Goal: Task Accomplishment & Management: Manage account settings

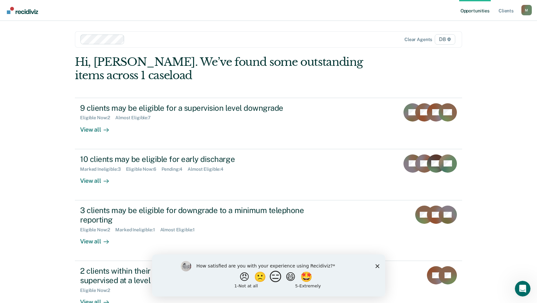
click at [276, 279] on button "😑" at bounding box center [276, 276] width 15 height 13
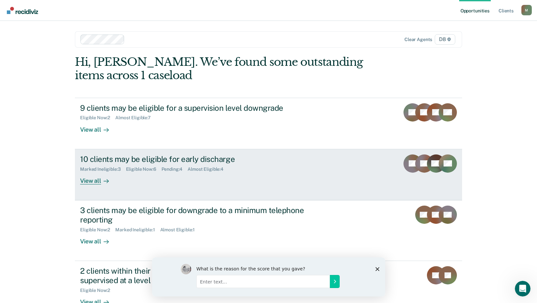
click at [90, 180] on div "View all" at bounding box center [98, 178] width 36 height 13
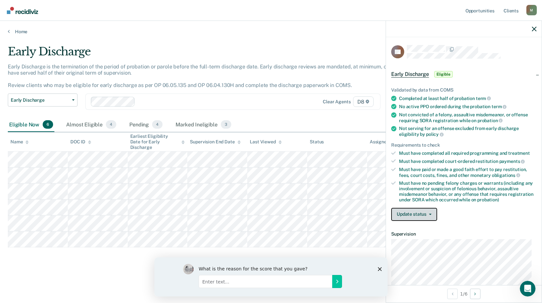
click at [424, 216] on button "Update status" at bounding box center [414, 214] width 46 height 13
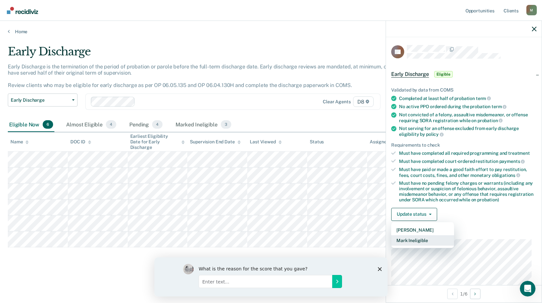
click at [411, 238] on button "Mark Ineligible" at bounding box center [422, 240] width 63 height 10
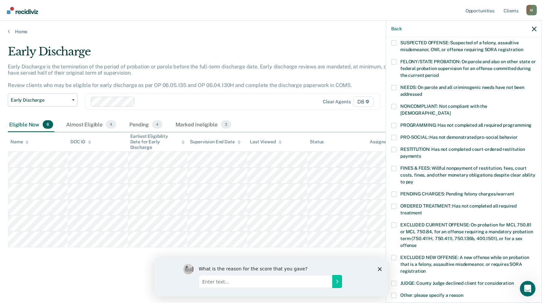
scroll to position [98, 0]
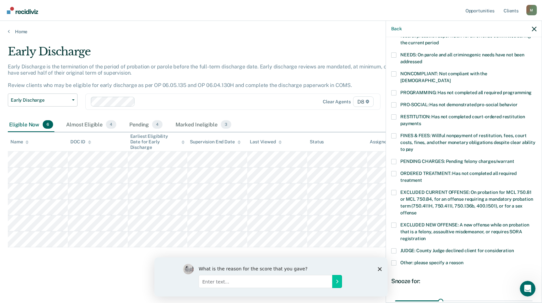
click at [395, 260] on span at bounding box center [393, 262] width 5 height 5
click at [464, 260] on input "Other: please specify a reason" at bounding box center [464, 260] width 0 height 0
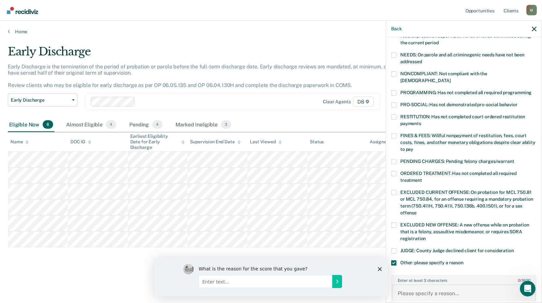
click at [428, 290] on textarea "Enter at least 3 characters 0 / 1600" at bounding box center [464, 296] width 144 height 24
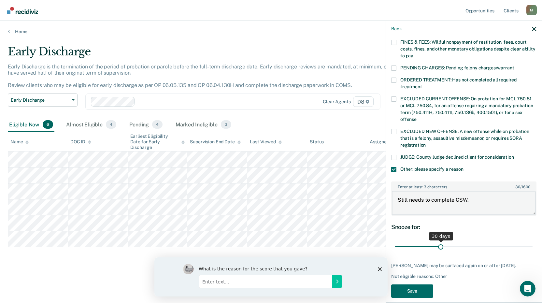
scroll to position [192, 0]
type textarea "Still needs to complete CSW."
type input "66"
click at [490, 241] on input "range" at bounding box center [463, 245] width 137 height 11
click at [421, 287] on button "Save" at bounding box center [412, 290] width 42 height 13
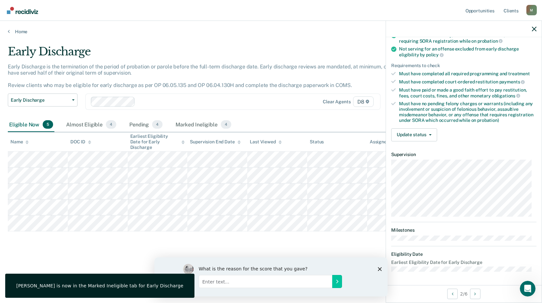
scroll to position [79, 0]
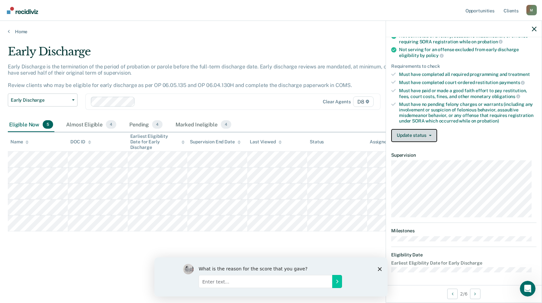
click at [416, 136] on button "Update status" at bounding box center [414, 135] width 46 height 13
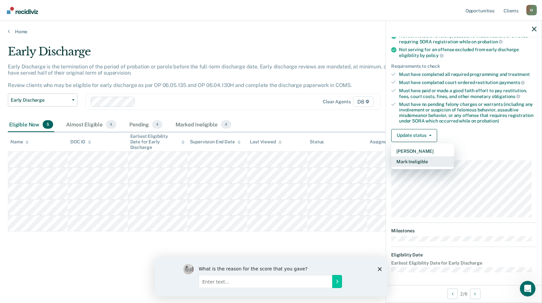
click at [414, 163] on button "Mark Ineligible" at bounding box center [422, 161] width 63 height 10
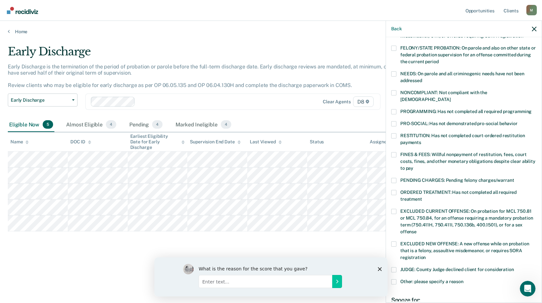
click at [395, 267] on span at bounding box center [393, 269] width 5 height 5
click at [514, 267] on input "JUDGE: County Judge declined client for consideration" at bounding box center [514, 267] width 0 height 0
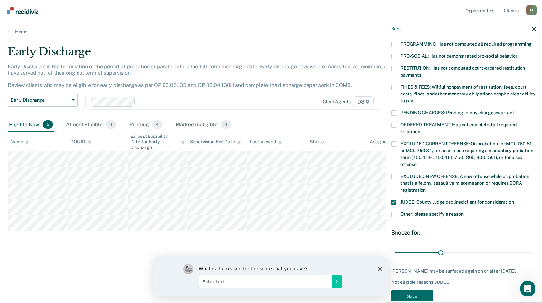
scroll to position [152, 0]
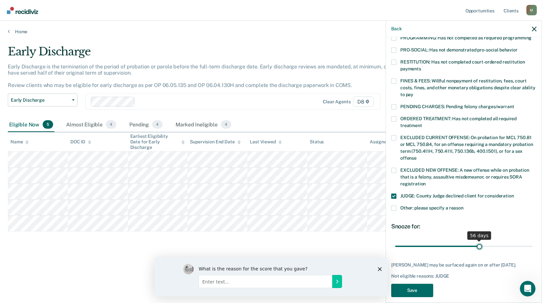
type input "56"
click at [476, 240] on input "range" at bounding box center [463, 245] width 137 height 11
click at [420, 284] on button "Save" at bounding box center [412, 290] width 42 height 13
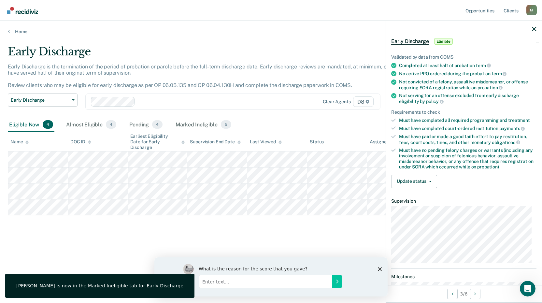
scroll to position [13, 0]
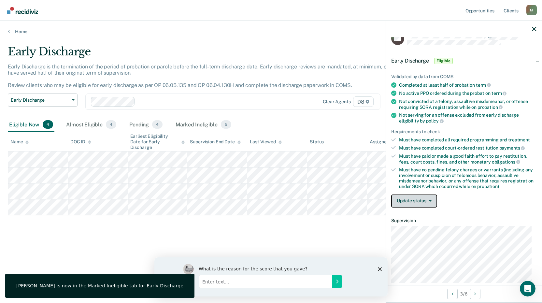
click at [420, 198] on button "Update status" at bounding box center [414, 200] width 46 height 13
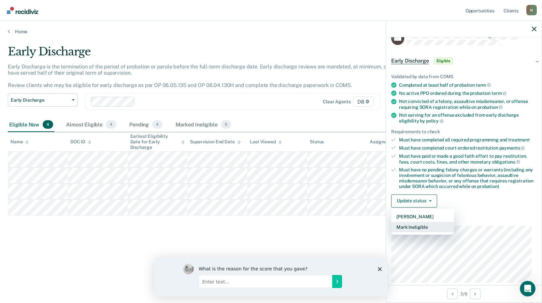
click at [406, 227] on button "Mark Ineligible" at bounding box center [422, 227] width 63 height 10
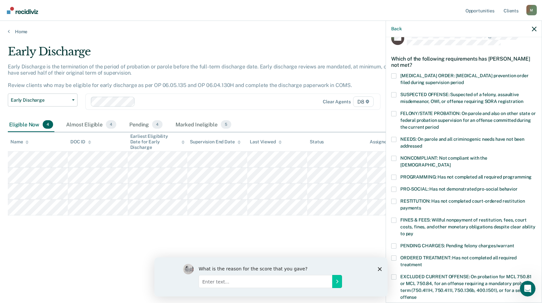
click at [393, 175] on span at bounding box center [393, 177] width 5 height 5
click at [532, 175] on input "PROGRAMMING: Has not completed all required programming" at bounding box center [532, 175] width 0 height 0
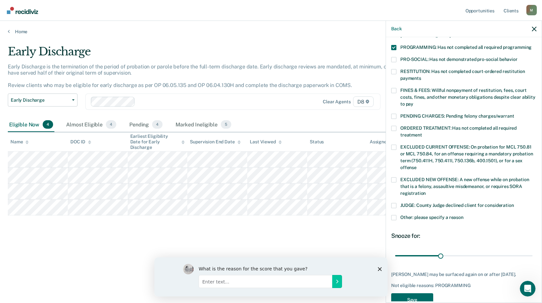
scroll to position [158, 0]
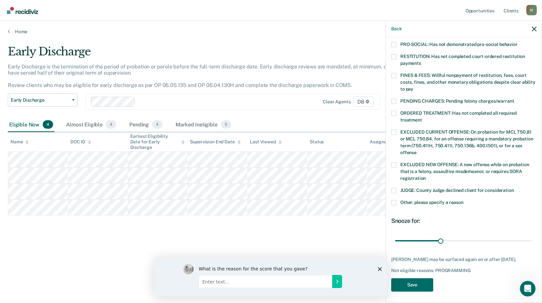
click at [391, 195] on div "MR Which of the following requirements has [PERSON_NAME] not met? [MEDICAL_DATA…" at bounding box center [464, 169] width 156 height 264
click at [396, 200] on span at bounding box center [393, 202] width 5 height 5
click at [464, 200] on input "Other: please specify a reason" at bounding box center [464, 200] width 0 height 0
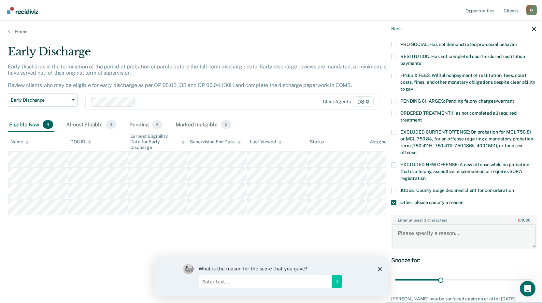
click at [426, 227] on textarea "Enter at least 3 characters 0 / 1600" at bounding box center [464, 236] width 144 height 24
type textarea "Has to complete CBT."
click at [402, 257] on div "Snooze for:" at bounding box center [463, 260] width 145 height 7
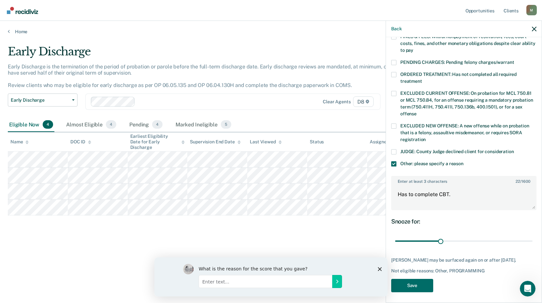
scroll to position [197, 0]
click at [420, 286] on button "Save" at bounding box center [412, 284] width 42 height 13
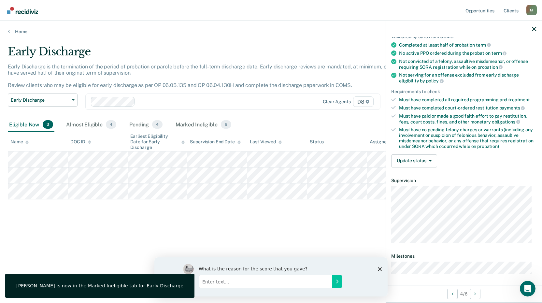
scroll to position [0, 0]
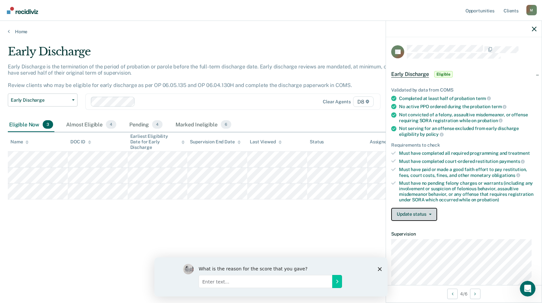
click at [423, 215] on button "Update status" at bounding box center [414, 214] width 46 height 13
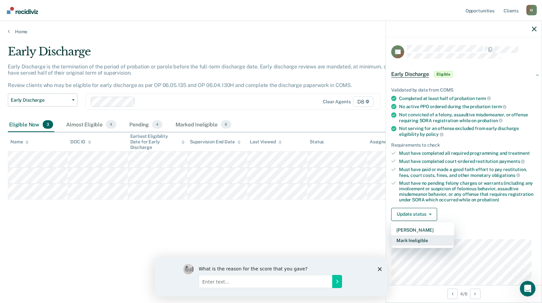
click at [413, 240] on button "Mark Ineligible" at bounding box center [422, 240] width 63 height 10
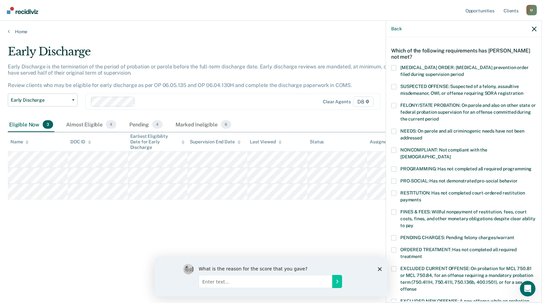
scroll to position [33, 0]
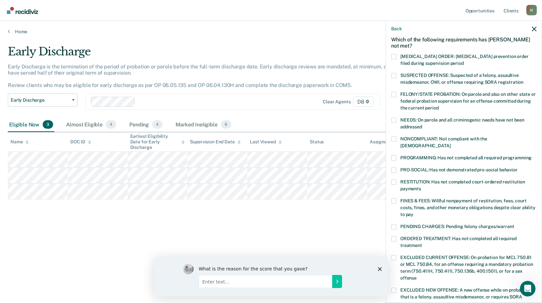
click at [393, 215] on div "FINES & FEES: Willful nonpayment of restitution, fees, court costs, fines, and …" at bounding box center [463, 211] width 145 height 26
click at [394, 224] on span at bounding box center [393, 226] width 5 height 5
click at [514, 224] on input "PENDING CHARGES: Pending felony charges/warrant" at bounding box center [514, 224] width 0 height 0
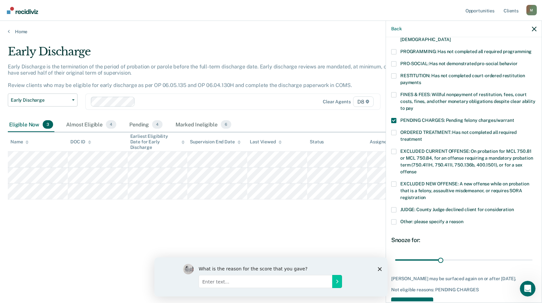
scroll to position [158, 0]
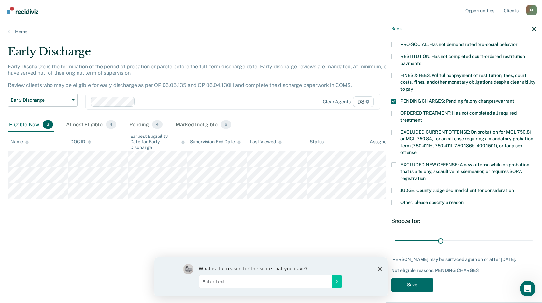
click at [394, 200] on span at bounding box center [393, 202] width 5 height 5
click at [464, 200] on input "Other: please specify a reason" at bounding box center [464, 200] width 0 height 0
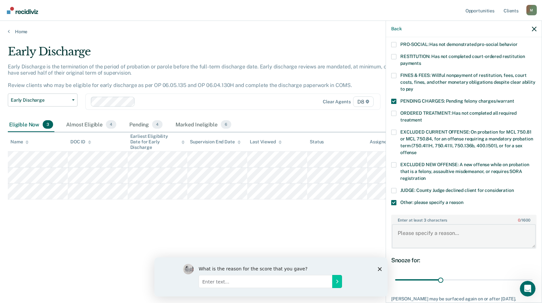
click at [426, 226] on textarea "Enter at least 3 characters 0 / 1600" at bounding box center [464, 236] width 144 height 24
click at [432, 230] on textarea "Enter at least 3 characters 0 / 1600" at bounding box center [464, 236] width 144 height 24
click at [412, 232] on textarea "Enter at least 3 characters 0 / 1600" at bounding box center [464, 236] width 144 height 24
type textarea "Has a pending PV violation for new out state charges."
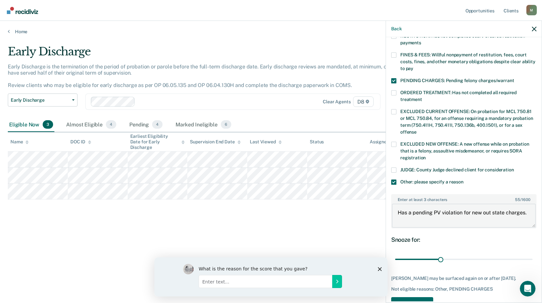
scroll to position [197, 0]
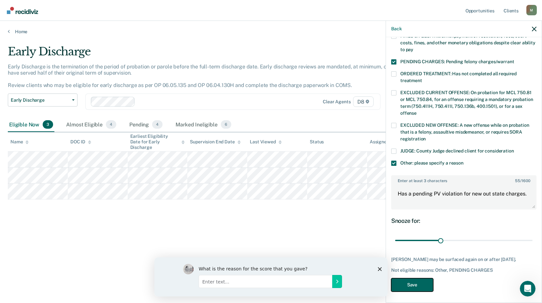
click at [423, 289] on button "Save" at bounding box center [412, 284] width 42 height 13
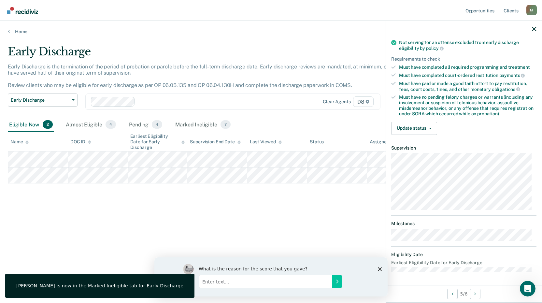
scroll to position [79, 0]
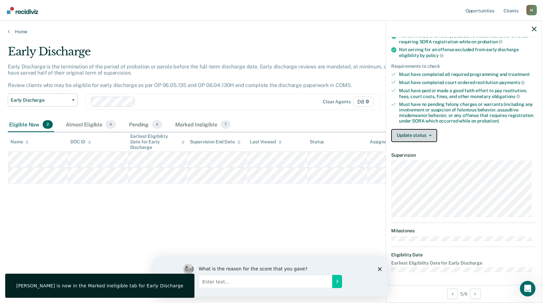
click at [411, 136] on button "Update status" at bounding box center [414, 135] width 46 height 13
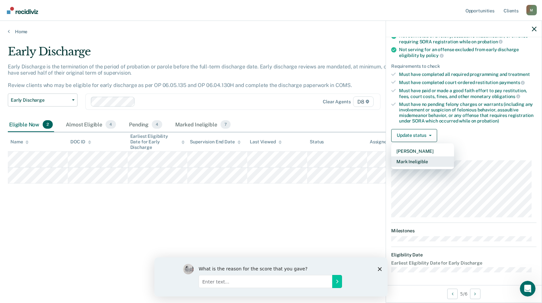
click at [418, 160] on button "Mark Ineligible" at bounding box center [422, 161] width 63 height 10
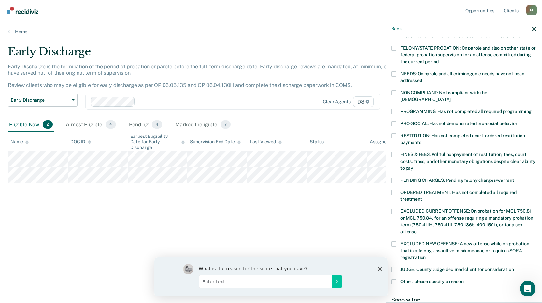
click at [393, 109] on span at bounding box center [393, 111] width 5 height 5
click at [532, 109] on input "PROGRAMMING: Has not completed all required programming" at bounding box center [532, 109] width 0 height 0
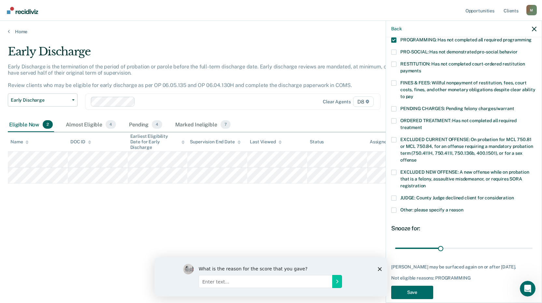
scroll to position [152, 0]
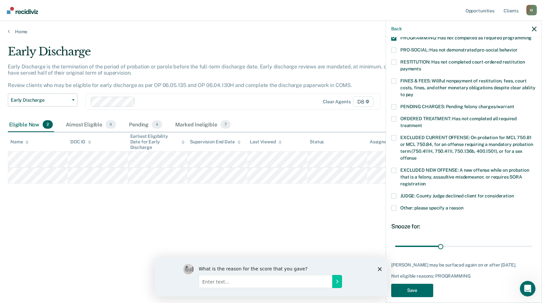
click at [392, 206] on span at bounding box center [393, 208] width 5 height 5
click at [464, 206] on input "Other: please specify a reason" at bounding box center [464, 206] width 0 height 0
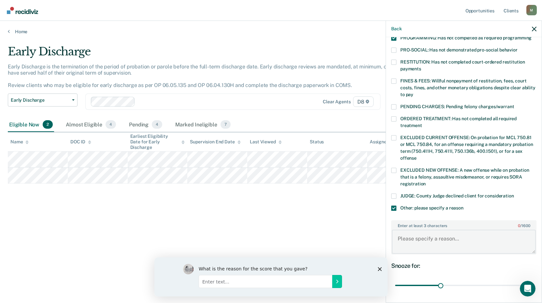
click at [427, 233] on textarea "Enter at least 3 characters 0 / 1600" at bounding box center [464, 242] width 144 height 24
click at [490, 236] on textarea "Is currently in inpatient treat" at bounding box center [464, 242] width 144 height 24
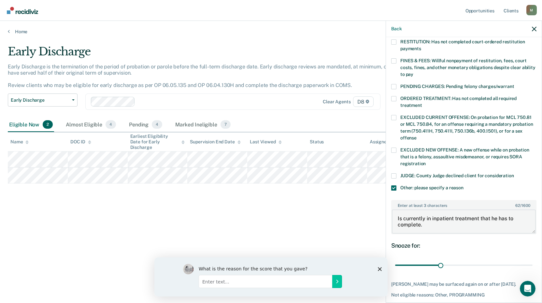
scroll to position [192, 0]
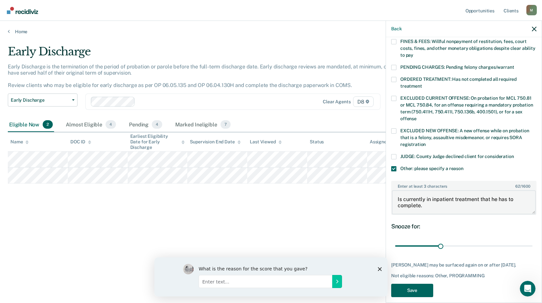
type textarea "Is currently in inpatient treatment that he has to complete."
click at [417, 285] on button "Save" at bounding box center [412, 290] width 42 height 13
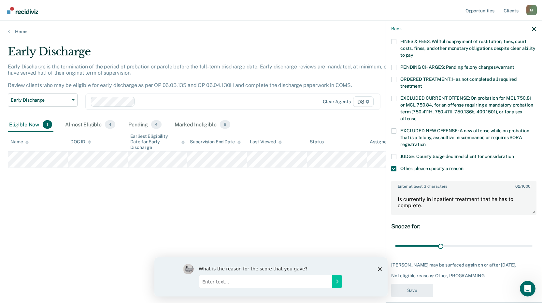
scroll to position [137, 0]
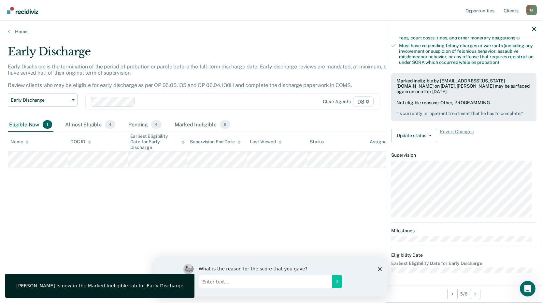
click at [380, 269] on icon "Close survey" at bounding box center [380, 269] width 4 height 4
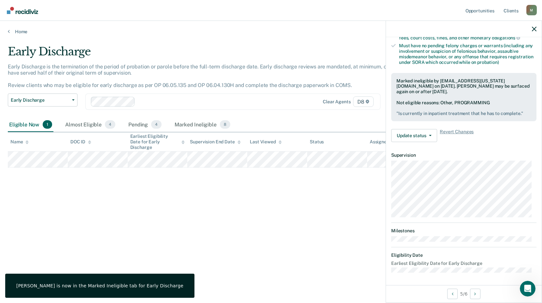
scroll to position [85, 0]
